Goal: Task Accomplishment & Management: Manage account settings

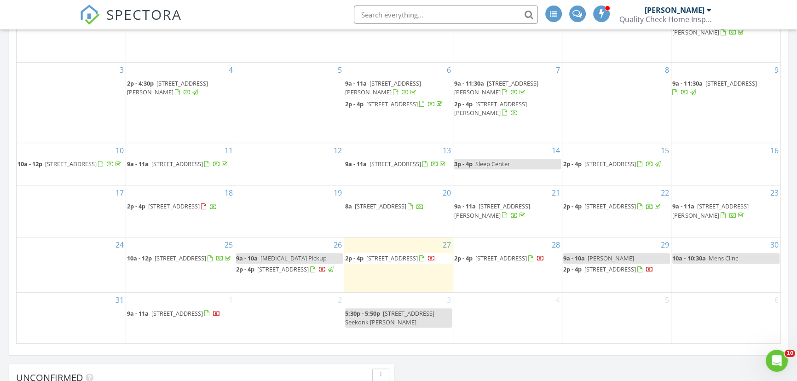
scroll to position [501, 0]
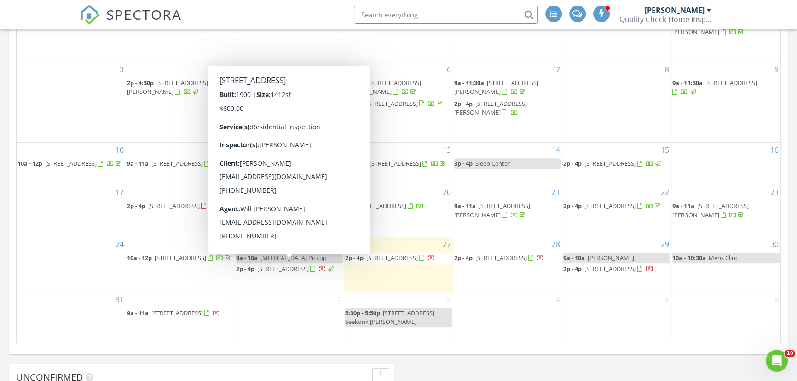
click at [290, 265] on span "129 Rockland St, Dartmouth 02748" at bounding box center [283, 269] width 52 height 8
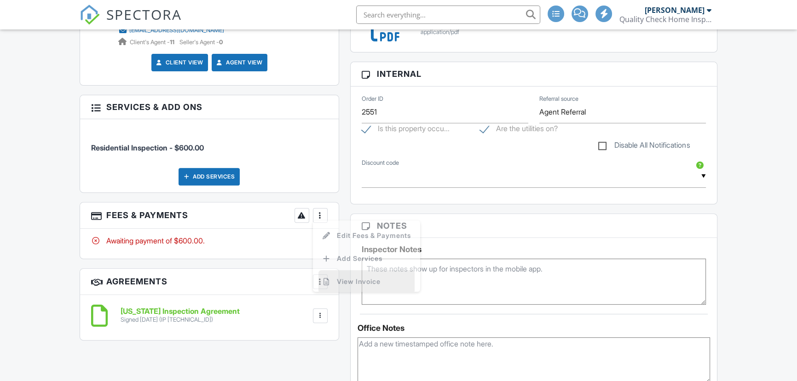
scroll to position [418, 0]
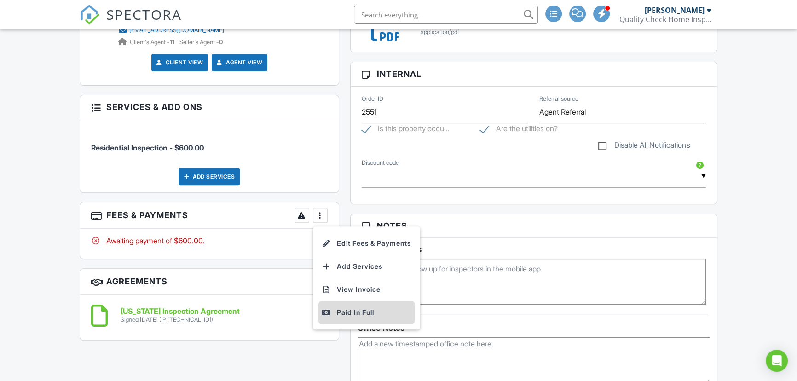
click at [353, 307] on div "Paid In Full" at bounding box center [366, 312] width 89 height 11
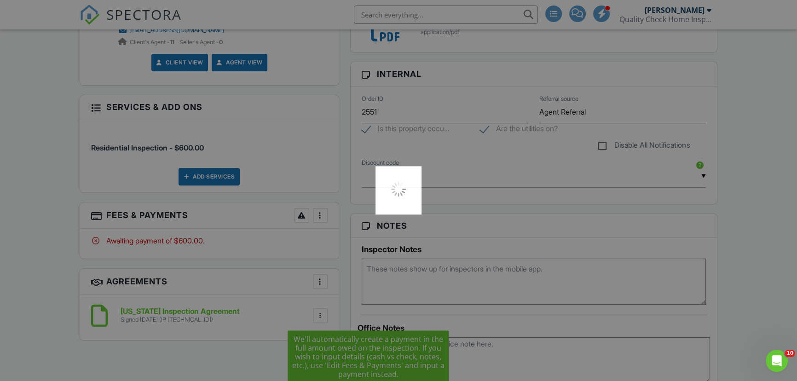
scroll to position [0, 0]
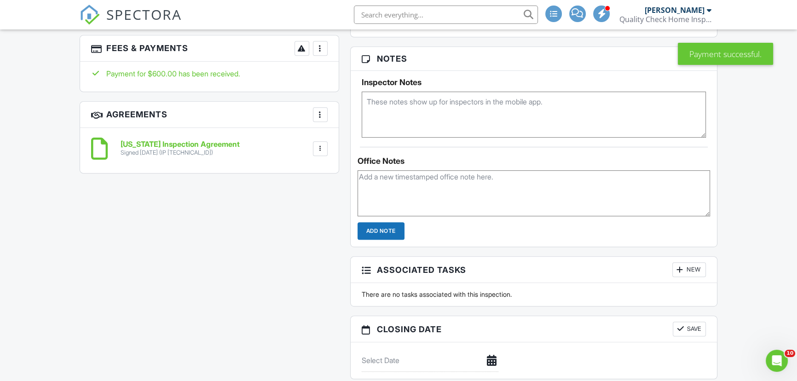
click at [323, 145] on div at bounding box center [320, 148] width 9 height 9
click at [207, 217] on div "All emails and texts are disabled for this inspection! All emails and texts hav…" at bounding box center [398, 72] width 649 height 777
click at [319, 47] on div at bounding box center [320, 48] width 9 height 9
click at [350, 76] on li "Edit Fees & Payments" at bounding box center [366, 76] width 96 height 23
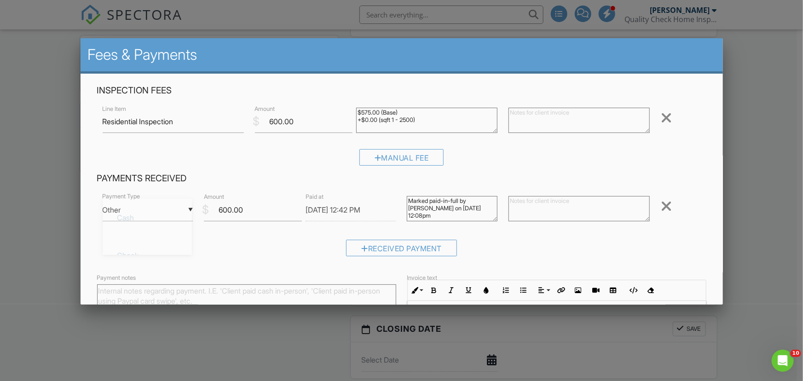
click at [183, 211] on div "▼ Other Cash Check On-Site Card Other Cash Check On-Site Card Other" at bounding box center [148, 210] width 91 height 23
click at [134, 288] on span "On-Site Card" at bounding box center [147, 293] width 75 height 23
type input "On-Site Card"
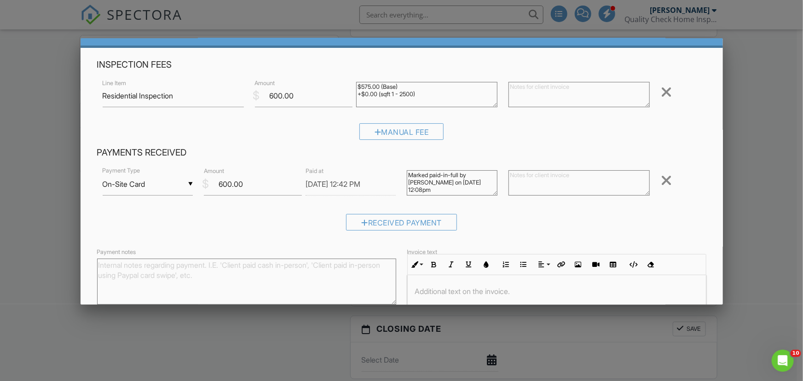
scroll to position [108, 0]
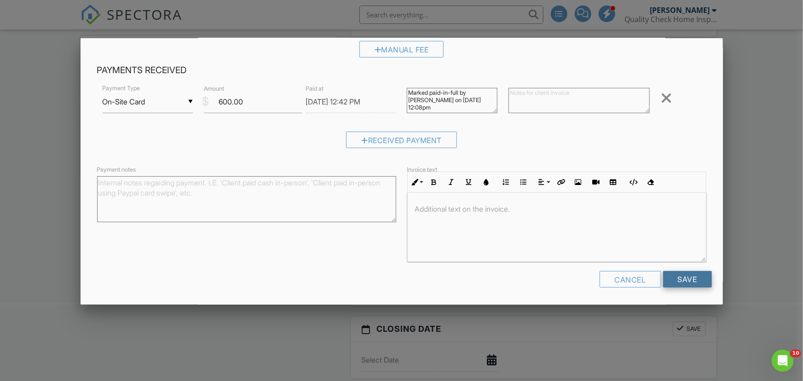
click at [674, 277] on input "Save" at bounding box center [687, 279] width 49 height 17
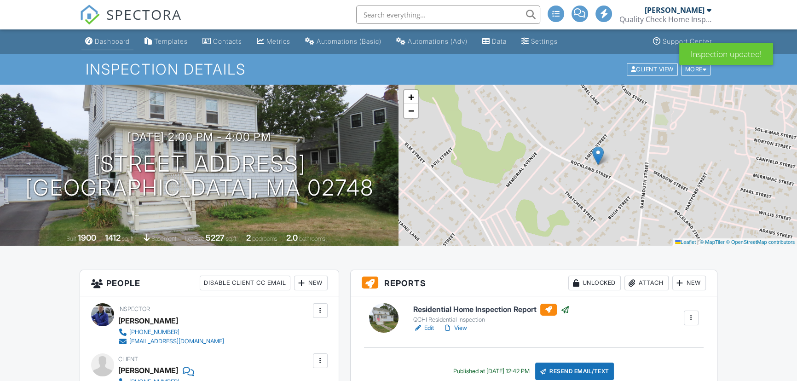
click at [120, 41] on div "Dashboard" at bounding box center [112, 41] width 35 height 8
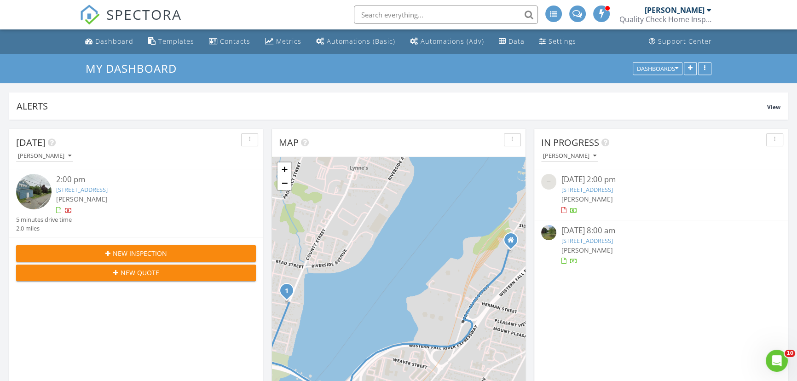
click at [31, 196] on img at bounding box center [33, 191] width 35 height 35
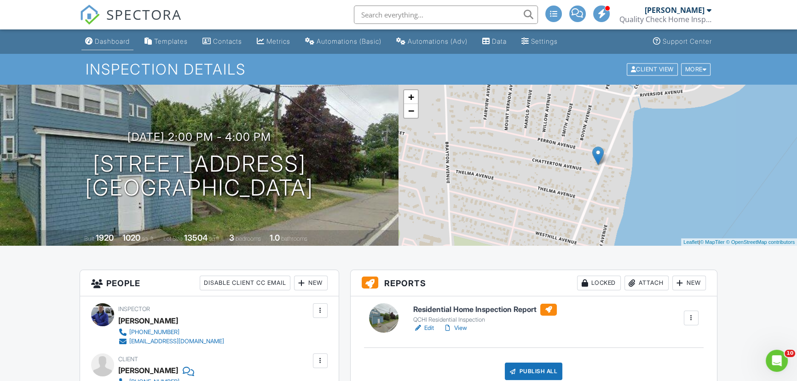
click at [109, 39] on div "Dashboard" at bounding box center [112, 41] width 35 height 8
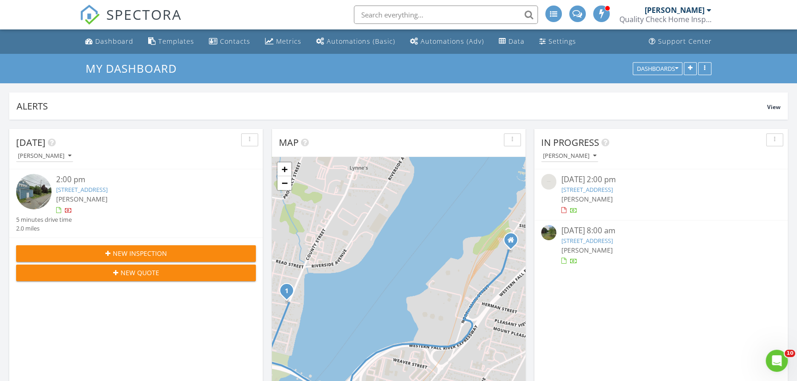
click at [101, 189] on link "1241 Riverside Ave, Somerset, MA 02726" at bounding box center [82, 189] width 52 height 8
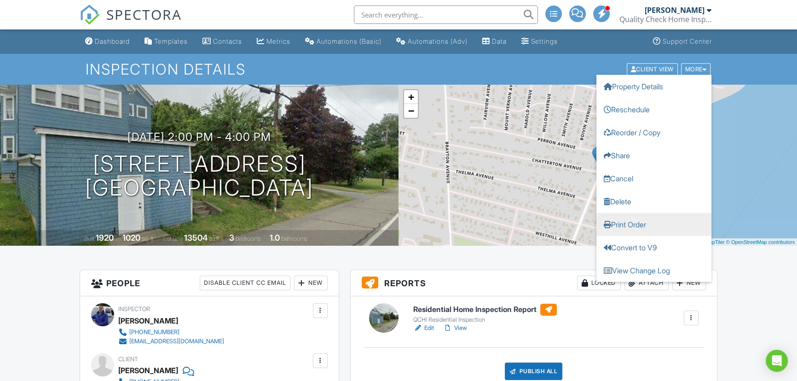
click at [632, 223] on link "Print Order" at bounding box center [653, 224] width 115 height 23
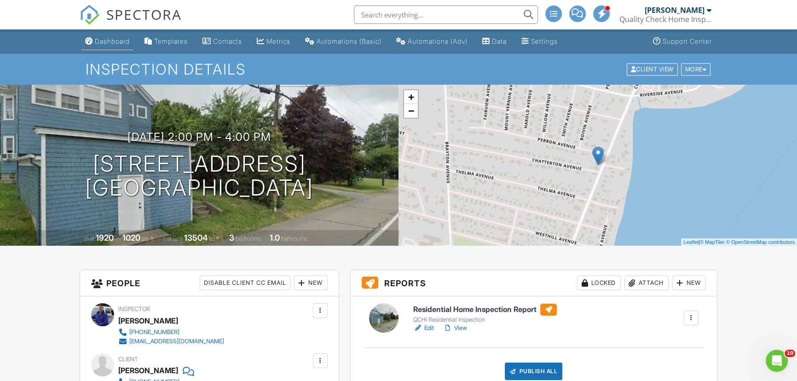
click at [101, 41] on div "Dashboard" at bounding box center [112, 41] width 35 height 8
